Goal: Information Seeking & Learning: Learn about a topic

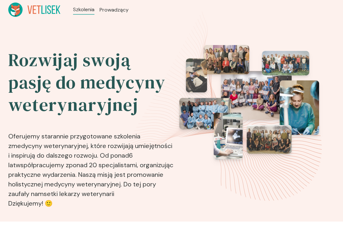
click at [288, 117] on img at bounding box center [249, 102] width 140 height 114
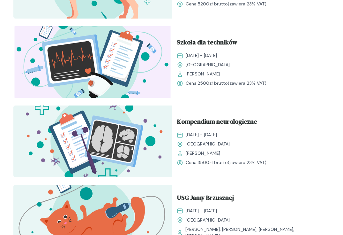
scroll to position [383, 0]
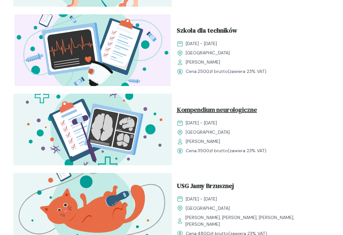
click at [207, 109] on span "Kompendium neurologiczne" at bounding box center [217, 111] width 80 height 12
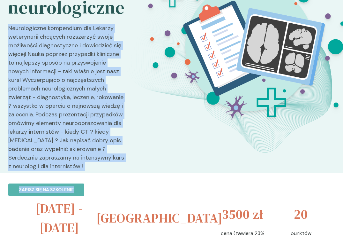
scroll to position [96, 0]
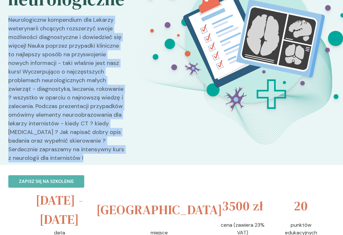
drag, startPoint x: 9, startPoint y: 115, endPoint x: 84, endPoint y: 160, distance: 87.9
click at [84, 159] on p "Neurologiczne kompendium dla Lekarzy weterynarii chcących rozszerzyć swoje możl…" at bounding box center [66, 92] width 117 height 152
copy p "Neurologiczne kompendium dla Lekarzy weterynarii chcących rozszerzyć swoje możl…"
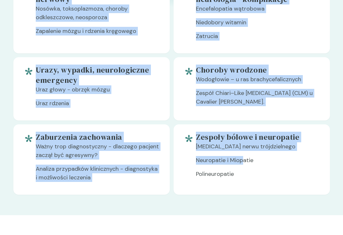
scroll to position [830, 0]
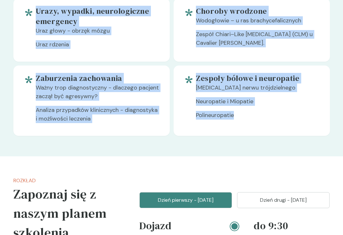
drag, startPoint x: 37, startPoint y: 126, endPoint x: 236, endPoint y: 118, distance: 198.7
copy div "Lorem ipsumdolo sita consec - adipiscingel s doeiusmo temporincidid Utlaboreetd…"
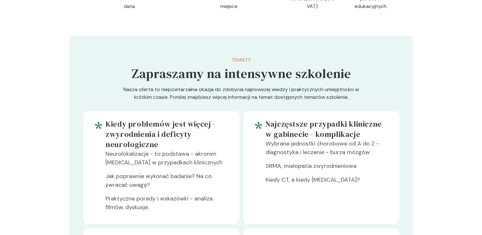
scroll to position [319, 0]
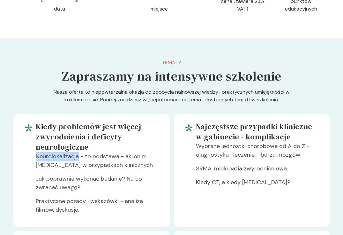
drag, startPoint x: 79, startPoint y: 157, endPoint x: 36, endPoint y: 156, distance: 42.8
click at [36, 156] on p "Neurolokalizacja - to podstawa - akronim [MEDICAL_DATA] w przypadkach kliniczny…" at bounding box center [97, 163] width 123 height 22
copy p "Neurolokalizacja"
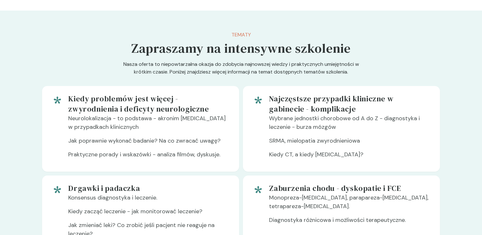
click at [201, 150] on p "Jak poprawnie wykonać badanie? Na co zwracać uwagę?" at bounding box center [148, 143] width 161 height 14
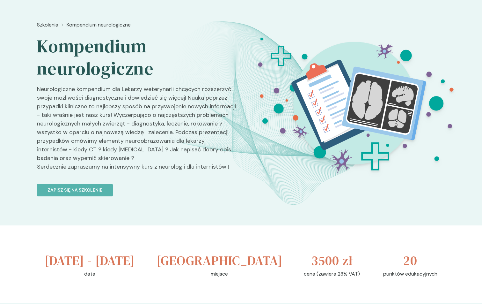
scroll to position [0, 0]
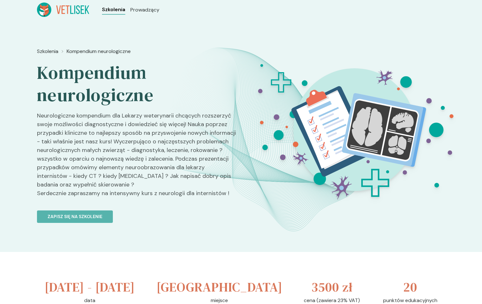
click at [103, 7] on span "Szkolenia" at bounding box center [113, 10] width 23 height 8
click at [110, 10] on span "Szkolenia" at bounding box center [113, 10] width 23 height 8
click at [114, 13] on li "Szkolenia" at bounding box center [112, 10] width 21 height 9
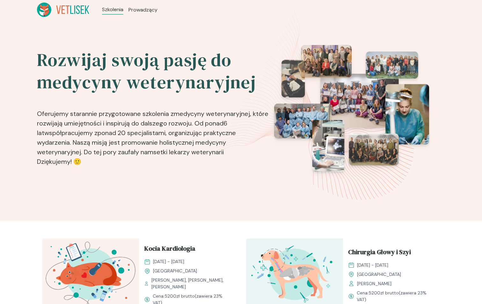
click at [113, 11] on span "Szkolenia" at bounding box center [112, 10] width 21 height 8
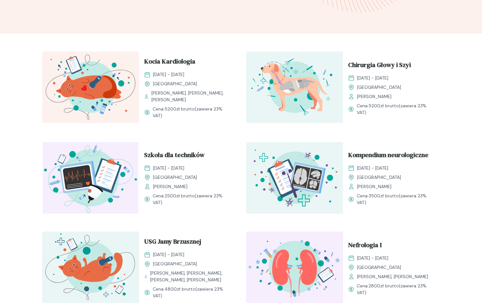
scroll to position [223, 0]
